Goal: Task Accomplishment & Management: Manage account settings

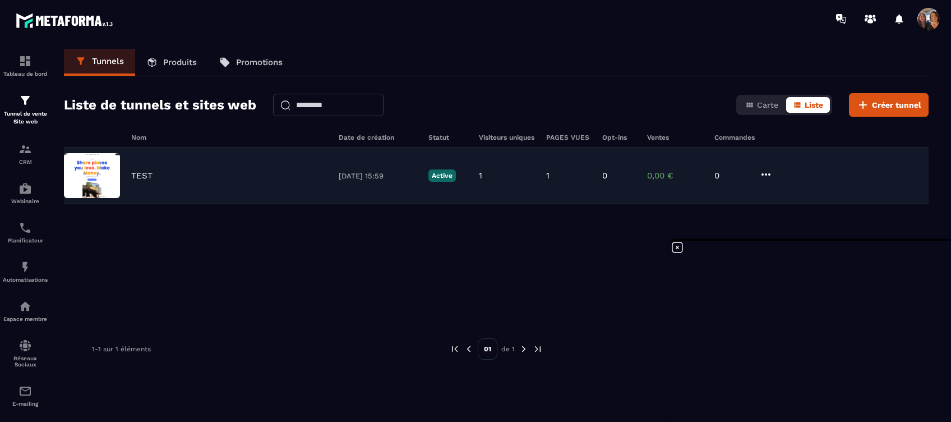
scroll to position [1245, 0]
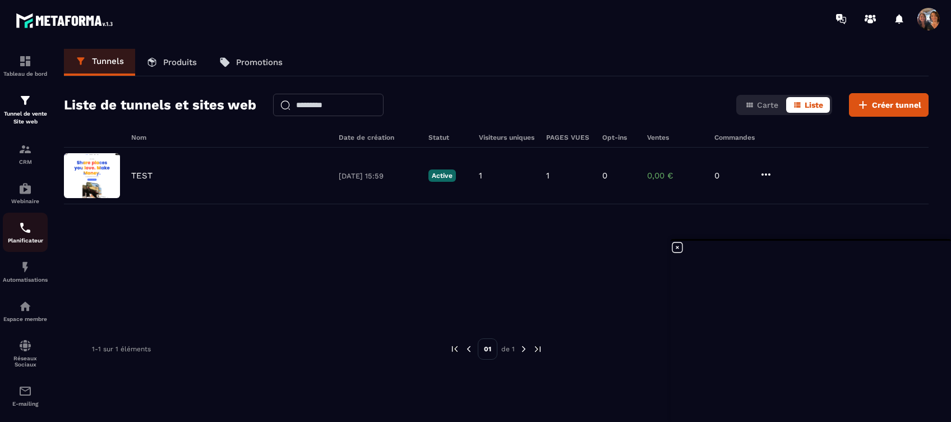
click at [19, 233] on img at bounding box center [25, 227] width 13 height 13
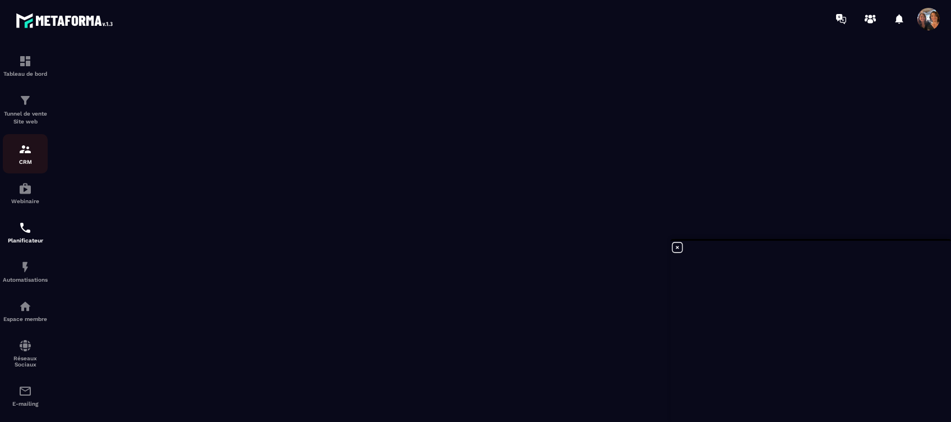
click at [29, 153] on img at bounding box center [25, 148] width 13 height 13
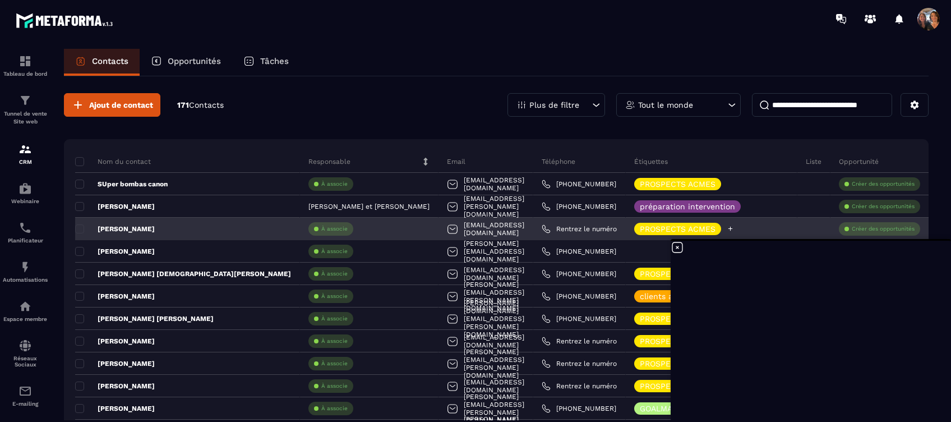
click at [734, 227] on icon at bounding box center [730, 228] width 7 height 7
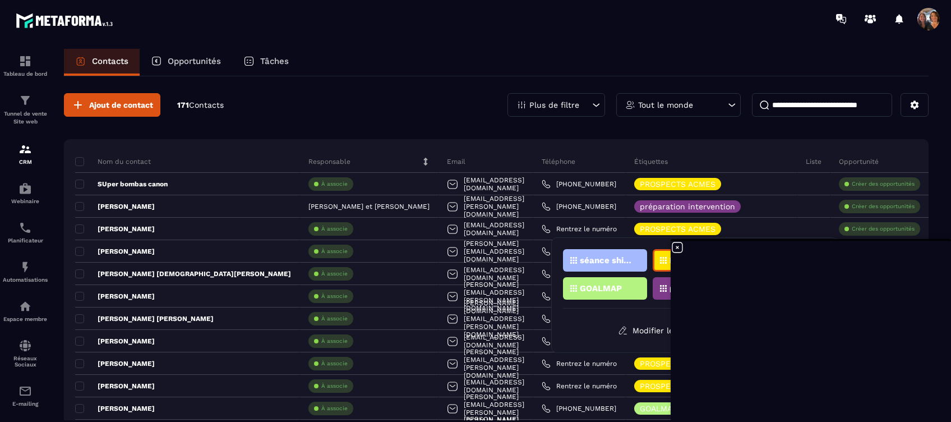
click at [676, 244] on icon at bounding box center [677, 247] width 13 height 13
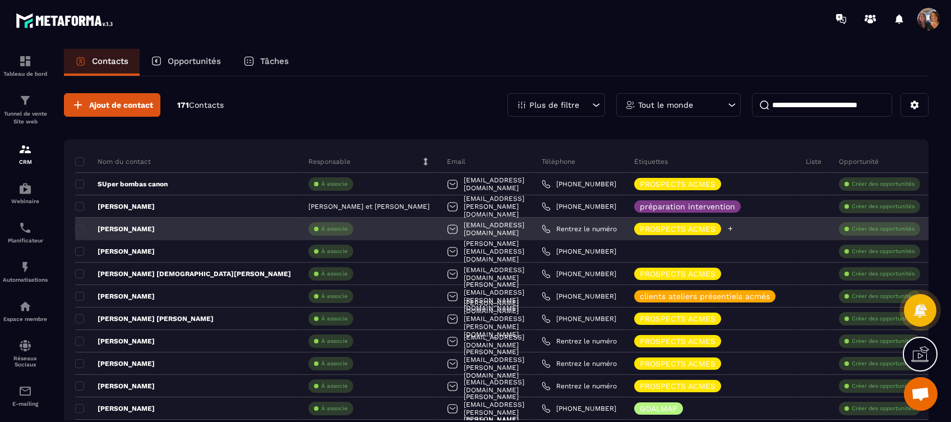
click at [734, 226] on icon at bounding box center [730, 228] width 7 height 7
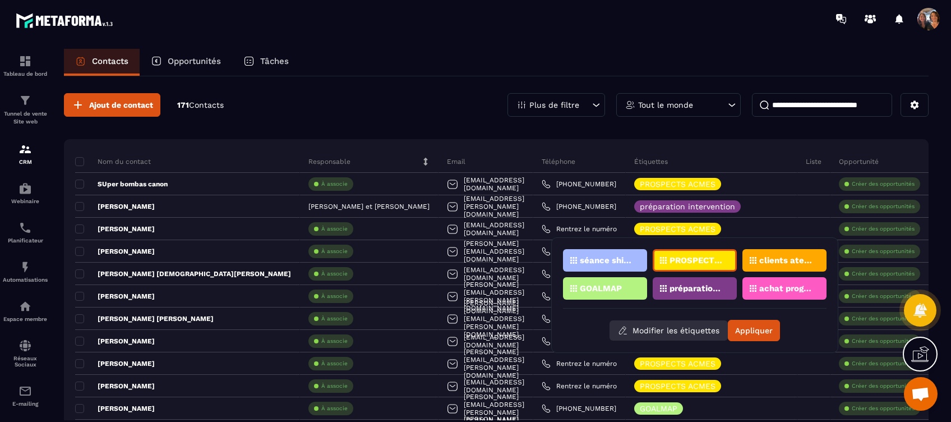
click at [664, 331] on button "Modifier les étiquettes" at bounding box center [669, 330] width 118 height 20
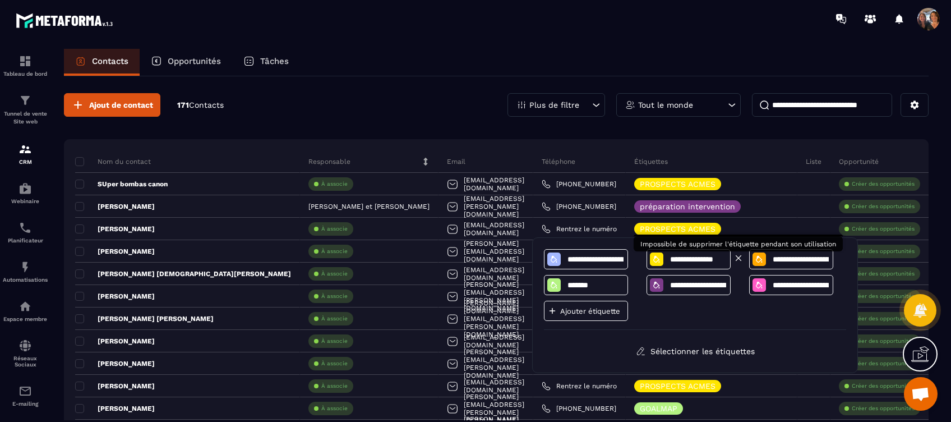
click at [736, 256] on icon at bounding box center [738, 258] width 10 height 10
click at [788, 256] on input "**********" at bounding box center [801, 260] width 58 height 10
click at [758, 259] on icon at bounding box center [759, 259] width 9 height 9
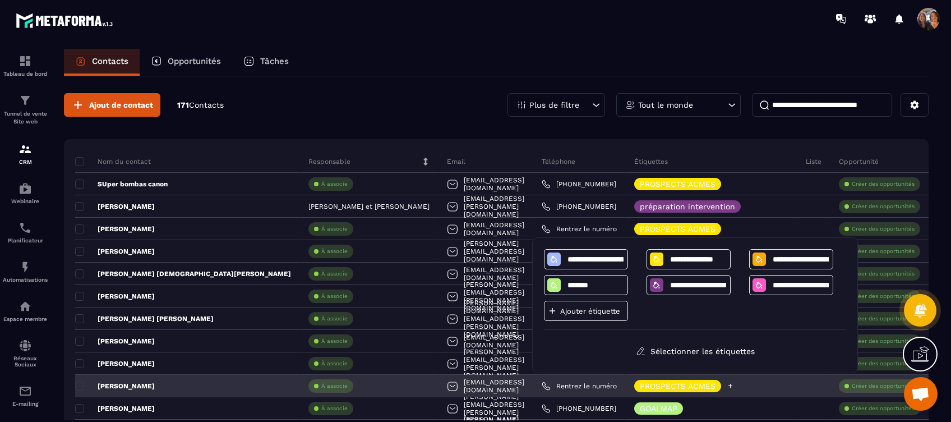
click at [797, 390] on div "PROSPECTS ACMES" at bounding box center [712, 386] width 172 height 22
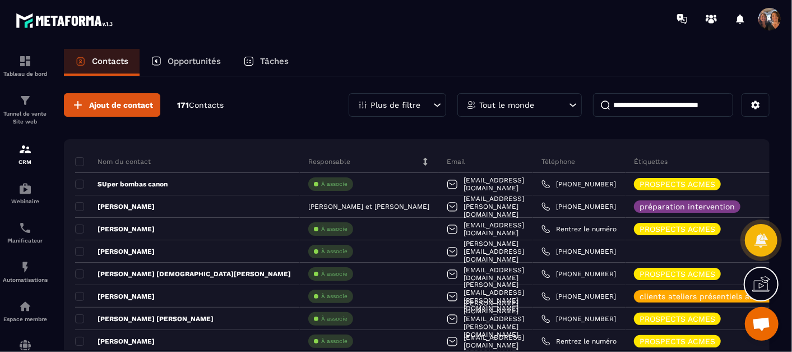
scroll to position [1245, 0]
drag, startPoint x: 906, startPoint y: 0, endPoint x: 389, endPoint y: 26, distance: 517.7
click at [389, 26] on div at bounding box center [462, 19] width 661 height 38
